Goal: Task Accomplishment & Management: Use online tool/utility

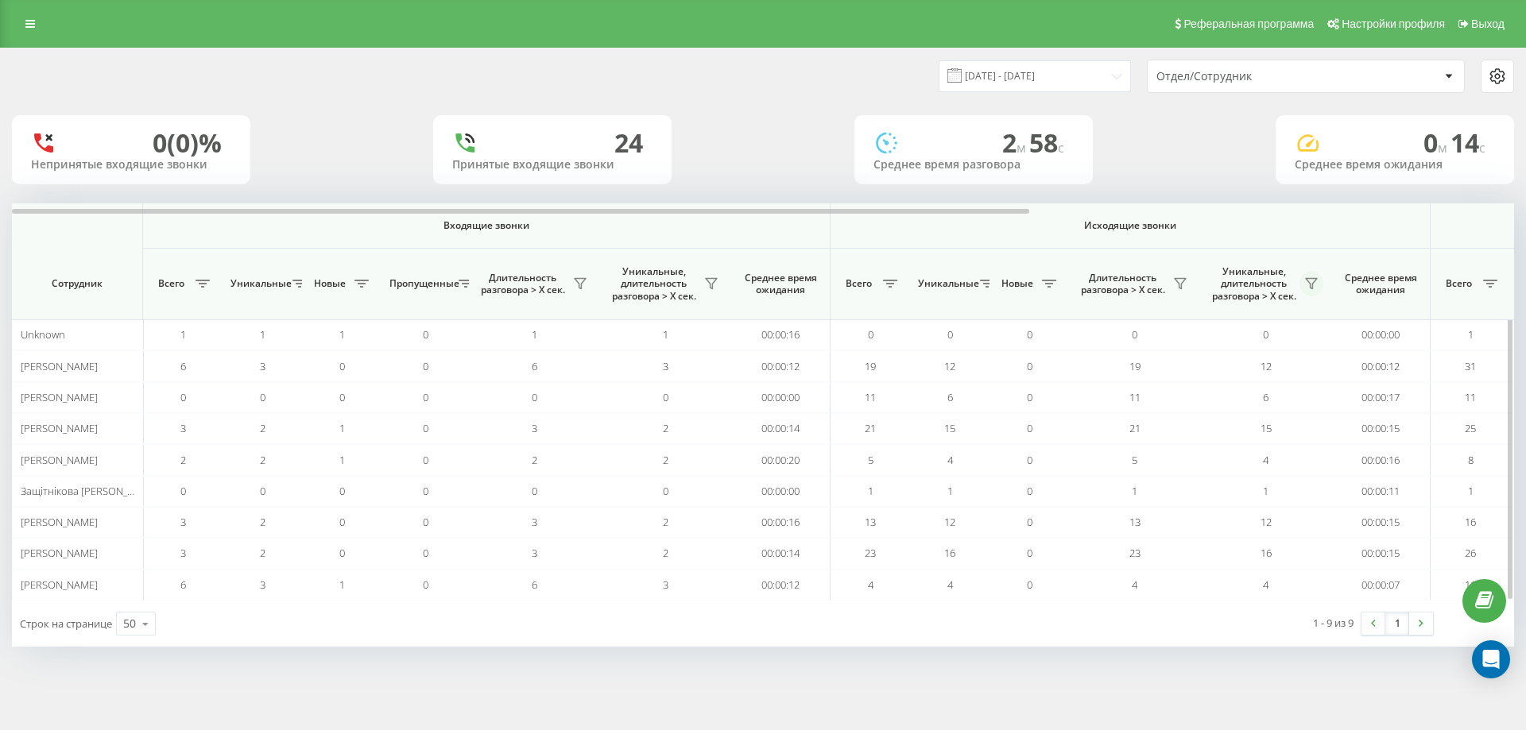
click at [1309, 286] on icon at bounding box center [1311, 283] width 13 height 13
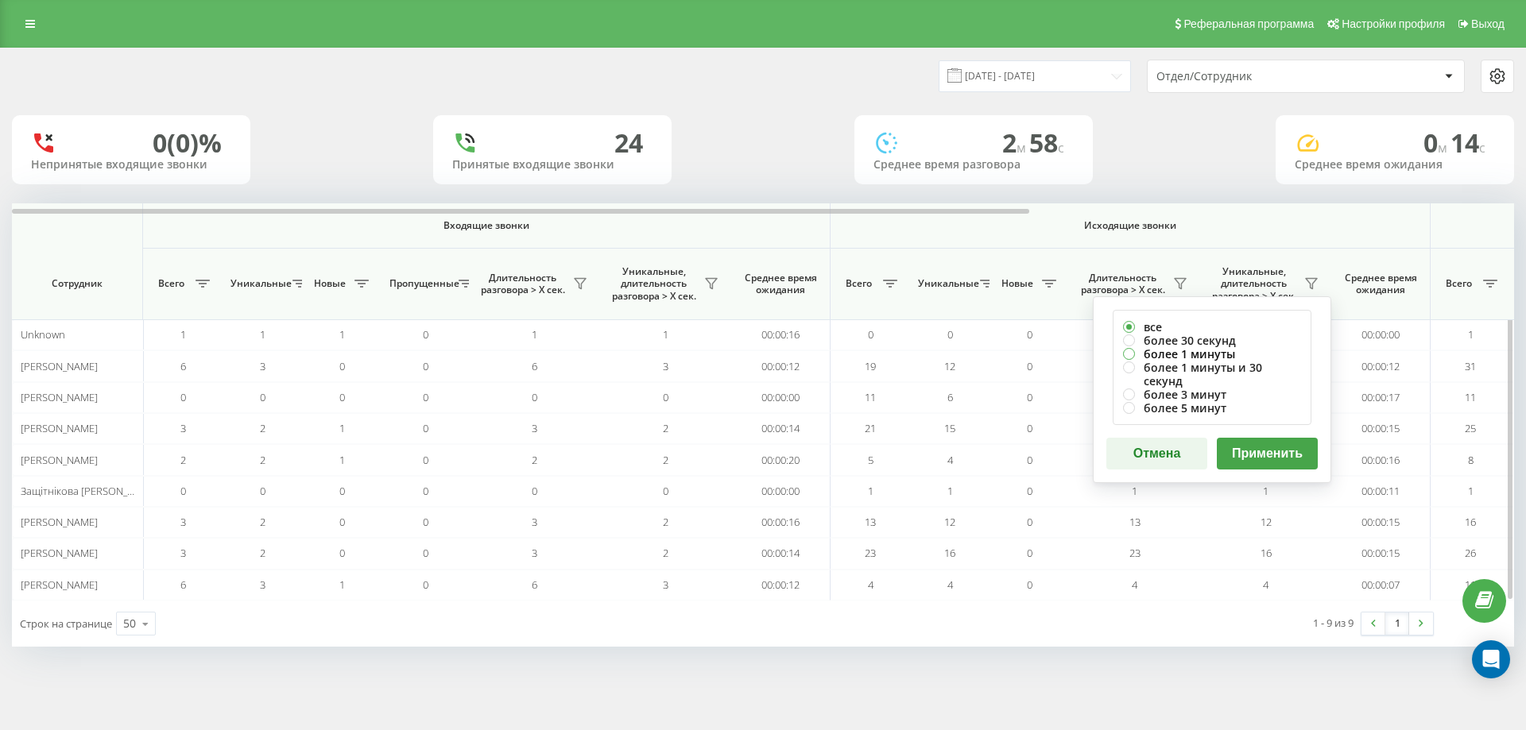
click at [1207, 350] on label "более 1 минуты" at bounding box center [1212, 354] width 178 height 14
radio input "true"
click at [1256, 443] on button "Применить" at bounding box center [1267, 454] width 101 height 32
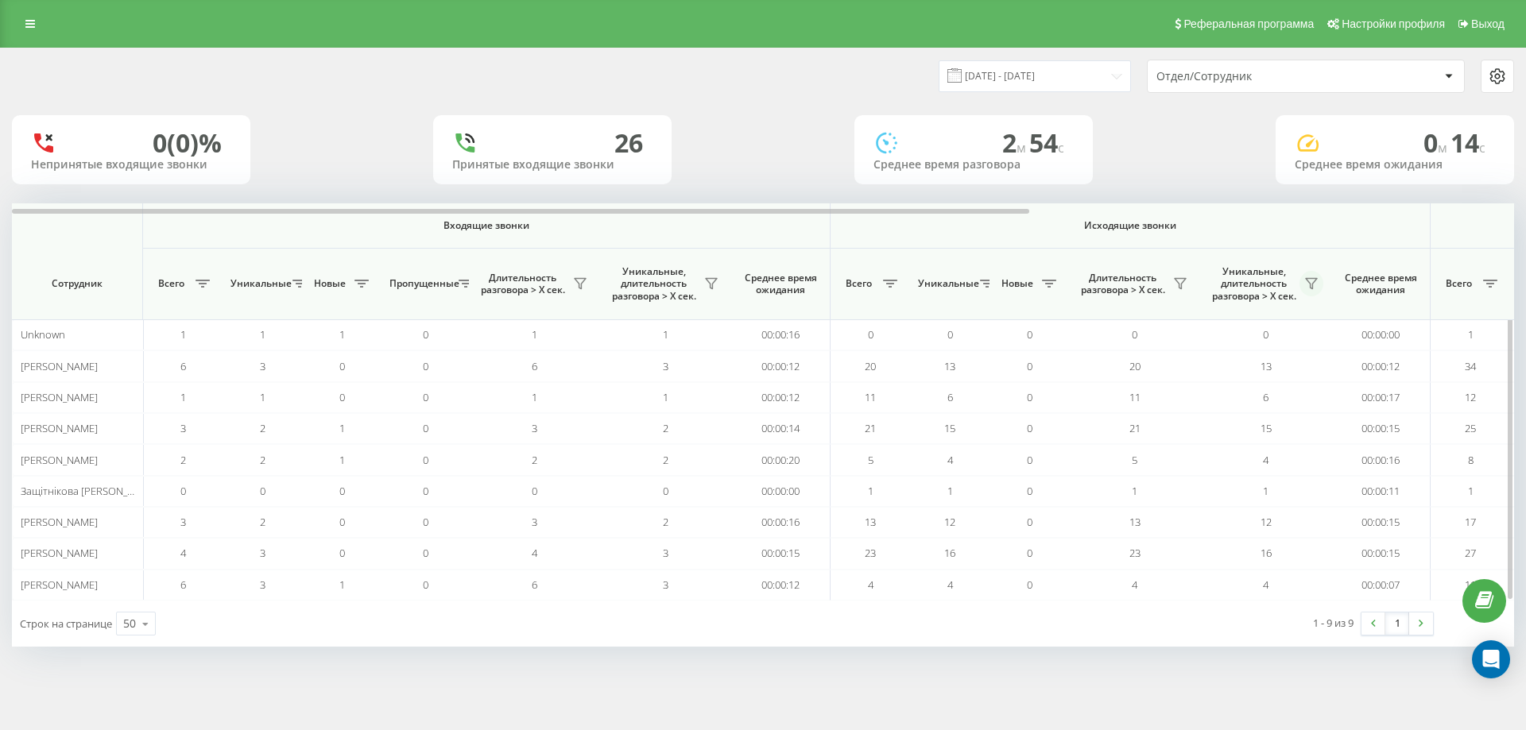
click at [1316, 276] on button at bounding box center [1311, 283] width 24 height 25
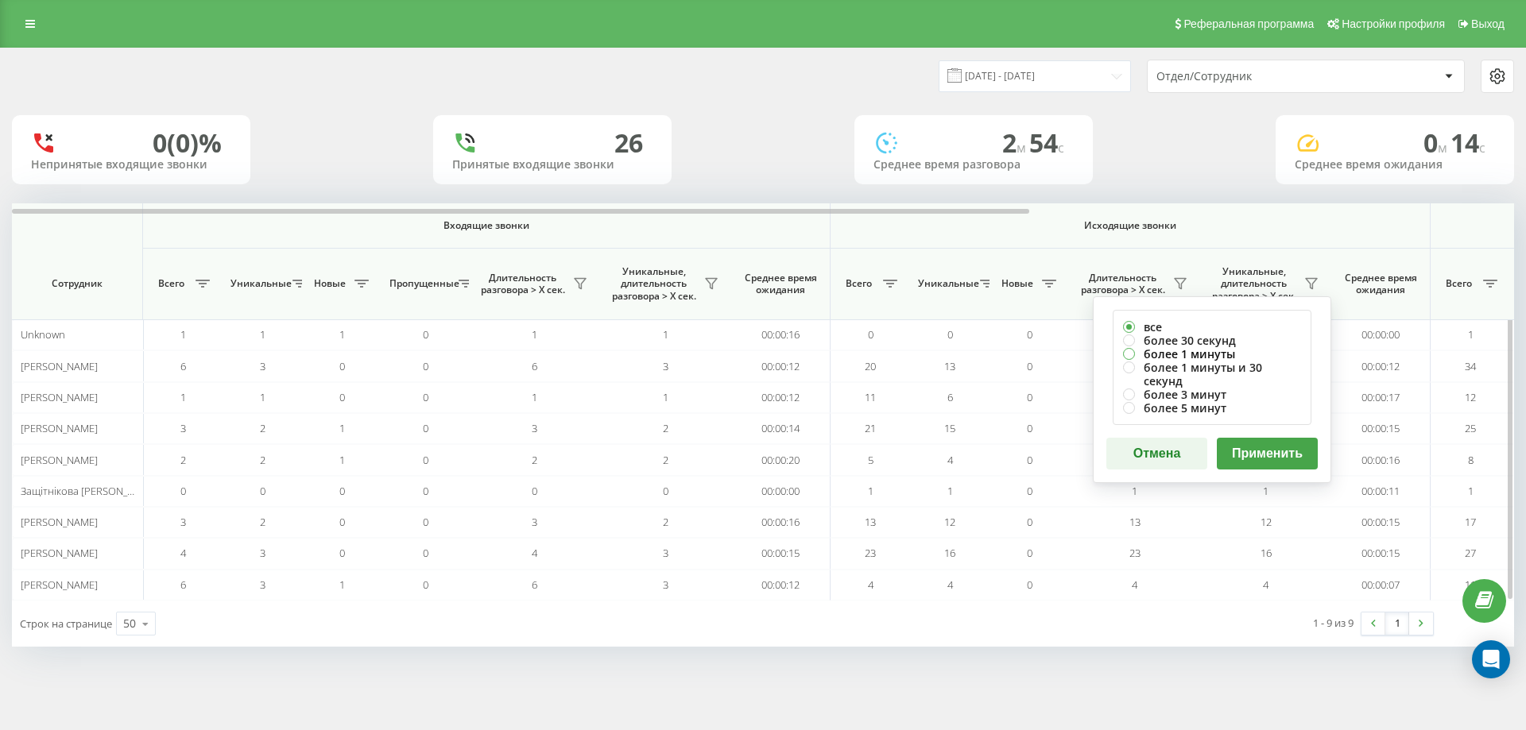
click at [1235, 350] on label "более 1 минуты" at bounding box center [1212, 354] width 178 height 14
radio input "true"
click at [1253, 438] on button "Применить" at bounding box center [1267, 454] width 101 height 32
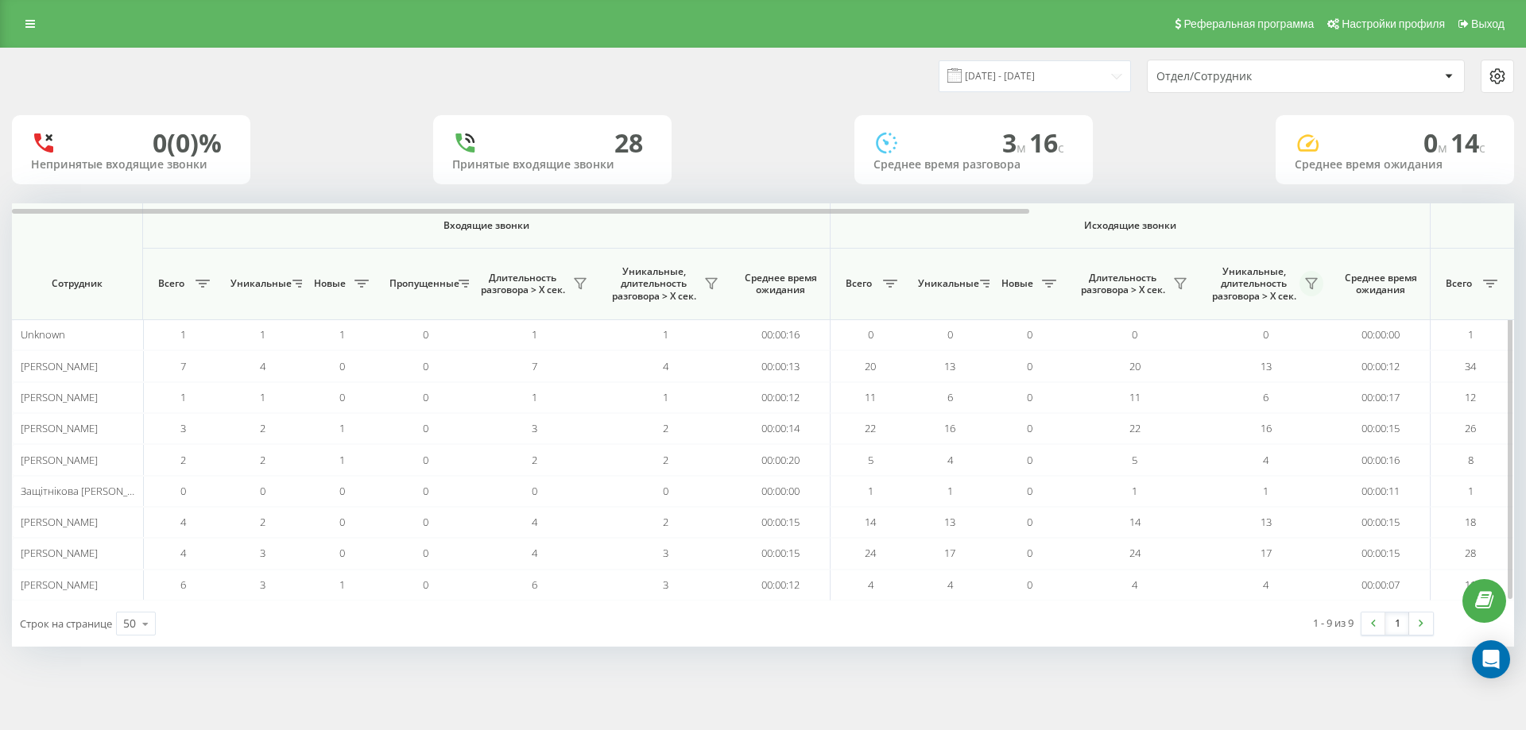
click at [1315, 284] on icon at bounding box center [1311, 283] width 13 height 13
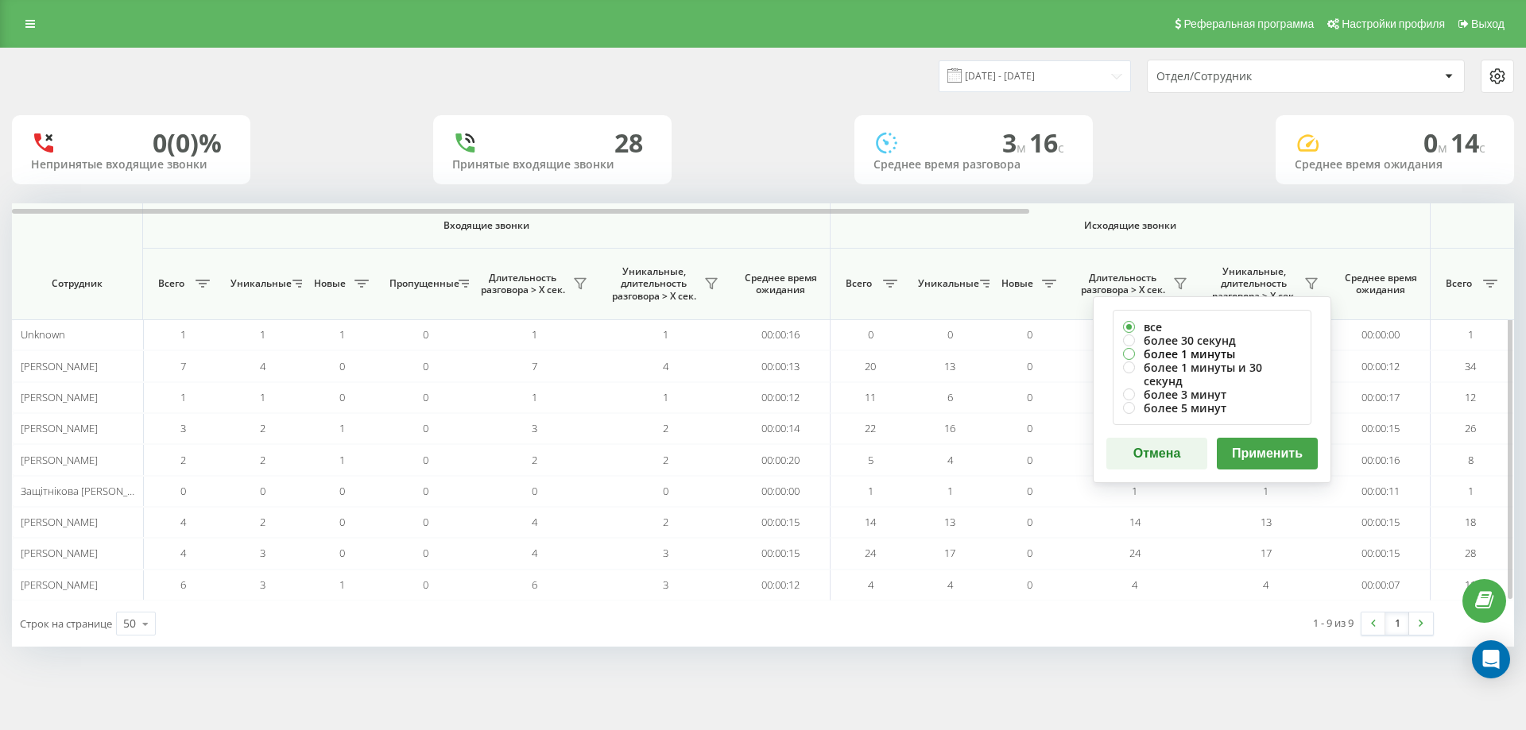
click at [1237, 353] on label "более 1 минуты" at bounding box center [1212, 354] width 178 height 14
radio input "true"
click at [1261, 439] on button "Применить" at bounding box center [1267, 454] width 101 height 32
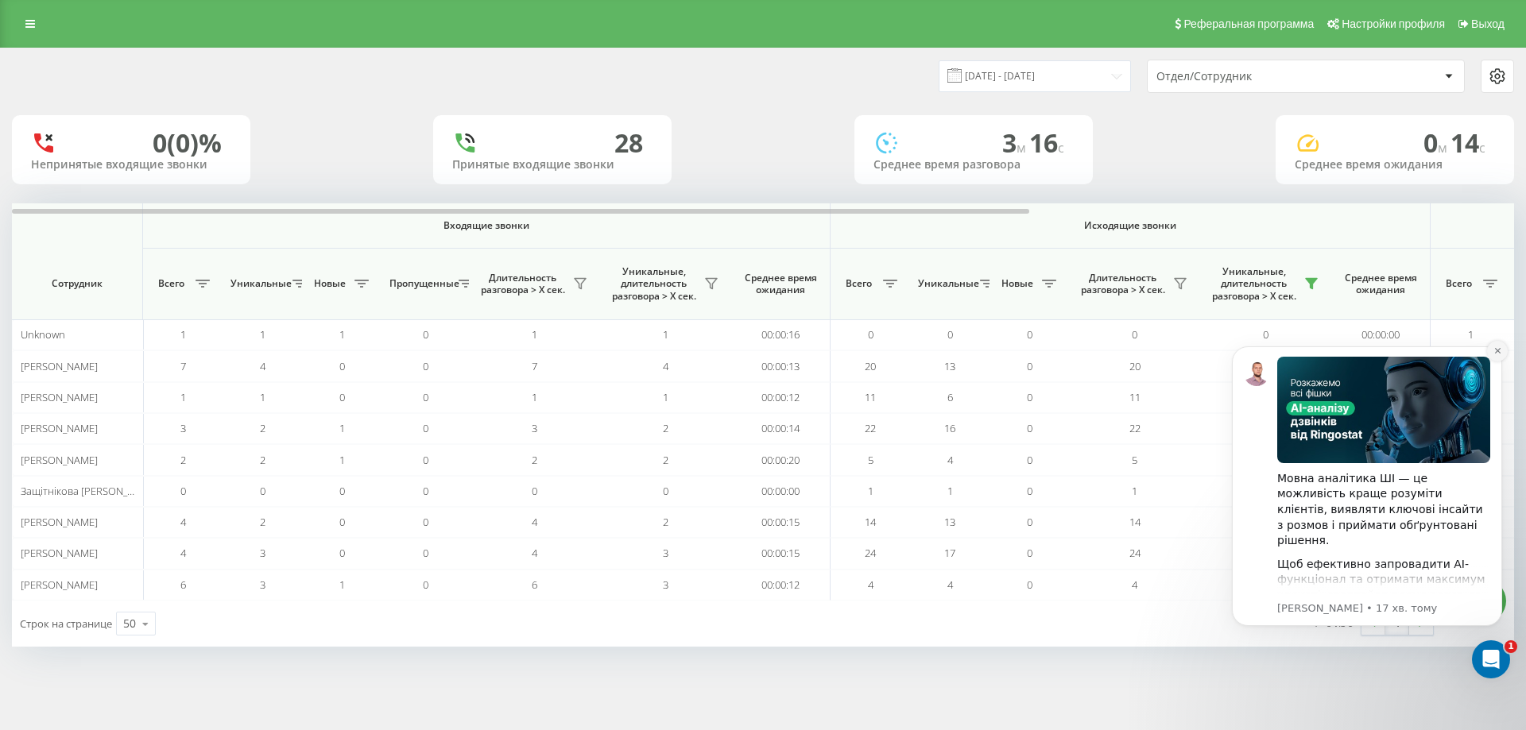
click at [1498, 351] on icon "Dismiss notification" at bounding box center [1497, 351] width 6 height 6
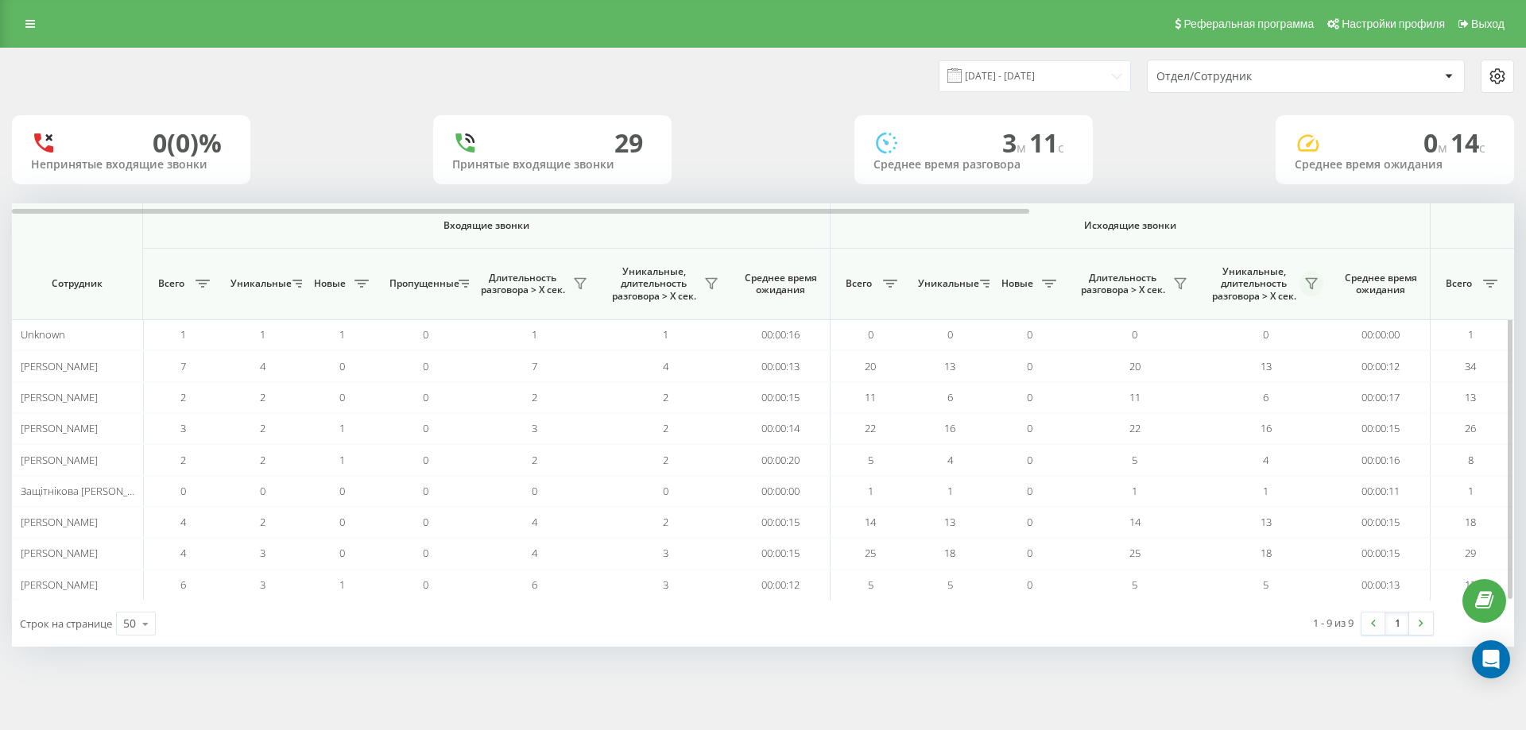
click at [1312, 280] on icon at bounding box center [1311, 283] width 13 height 13
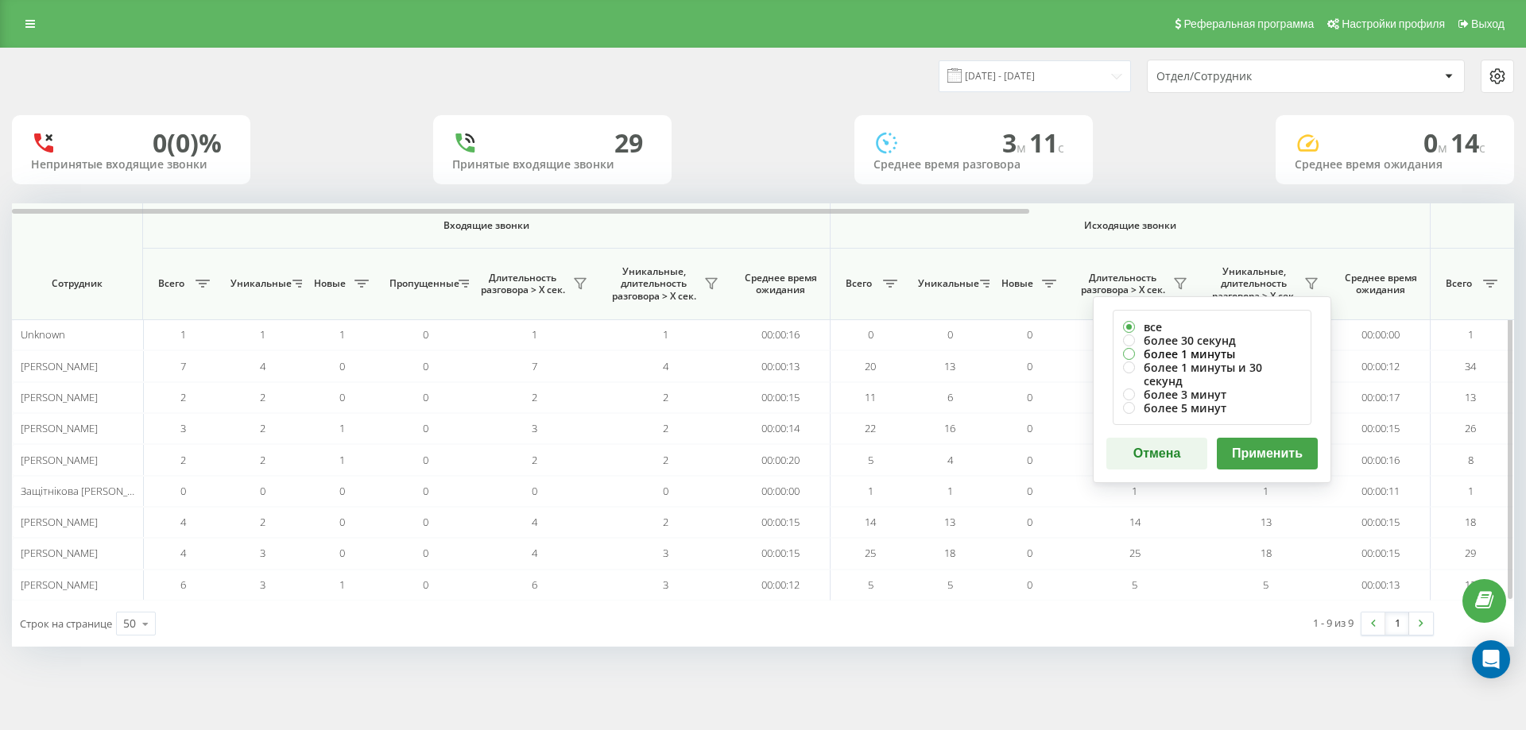
click at [1217, 354] on label "более 1 минуты" at bounding box center [1212, 354] width 178 height 14
radio input "true"
click at [1266, 438] on button "Применить" at bounding box center [1267, 454] width 101 height 32
